Goal: Check status

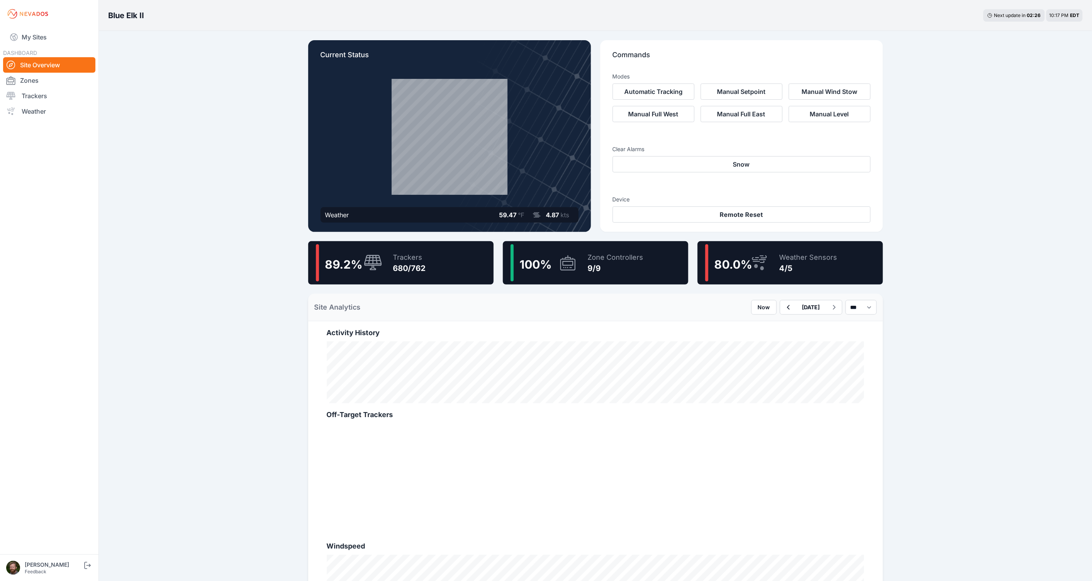
click at [244, 268] on div "Blue Elk II Next update in 02 : 26 10:17 PM EDT Current Status Weather 59.47 °F…" at bounding box center [546, 427] width 1092 height 854
click at [408, 261] on div "Trackers" at bounding box center [409, 257] width 33 height 11
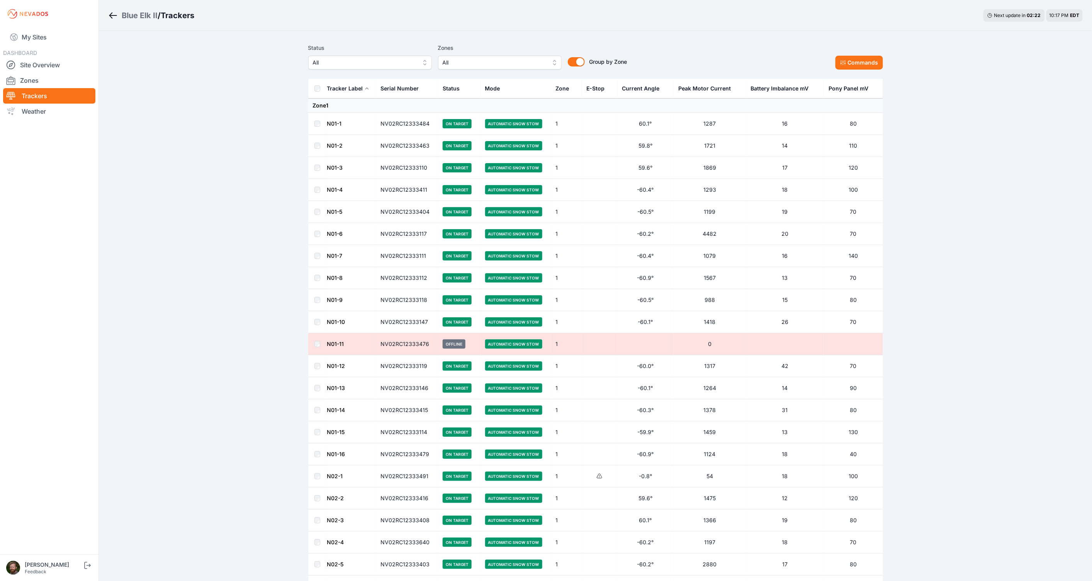
click at [333, 453] on link "N01-16" at bounding box center [336, 453] width 18 height 7
click at [51, 65] on link "Site Overview" at bounding box center [49, 64] width 92 height 15
